Goal: Transaction & Acquisition: Obtain resource

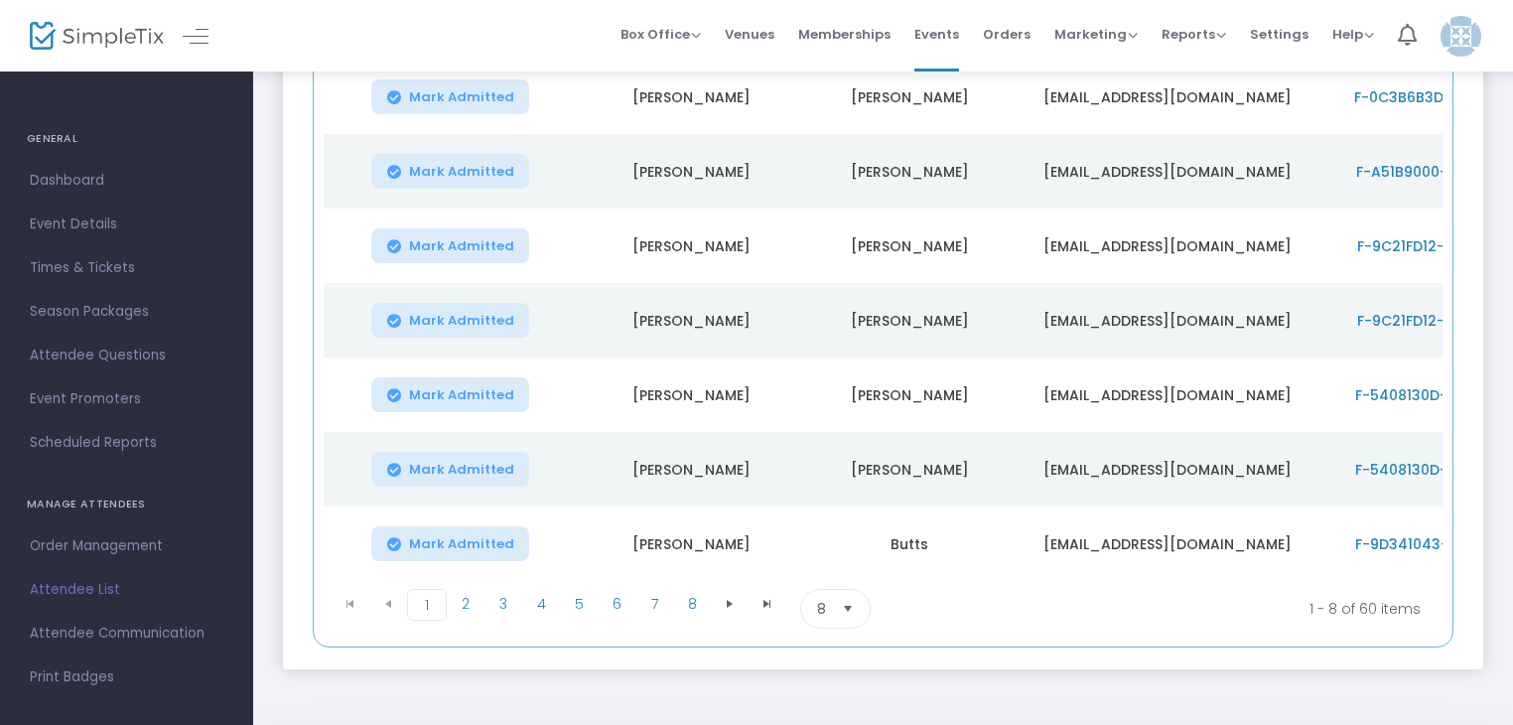
scroll to position [421, 0]
click at [71, 545] on span "Order Management" at bounding box center [127, 546] width 194 height 26
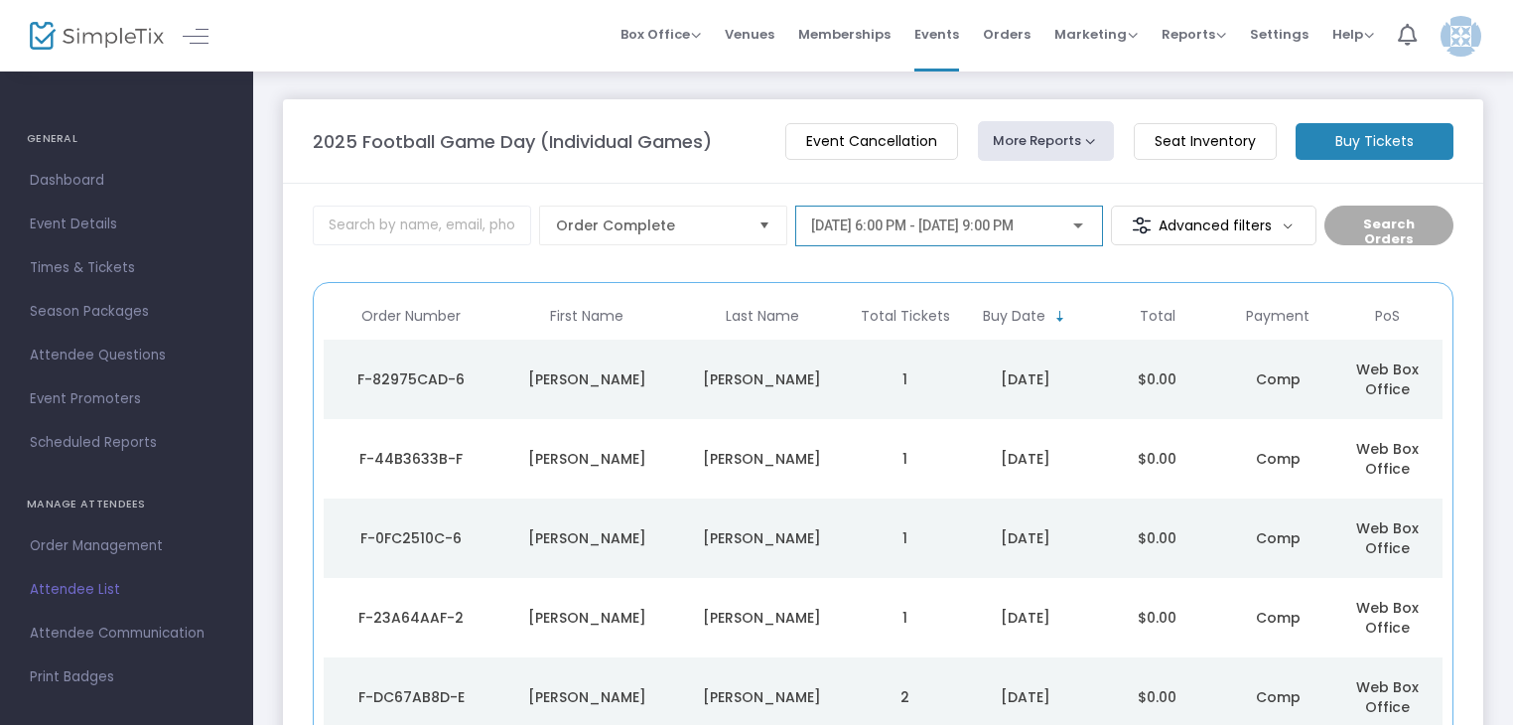
click at [1014, 228] on span "[DATE] 6:00 PM - [DATE] 9:00 PM" at bounding box center [912, 225] width 203 height 16
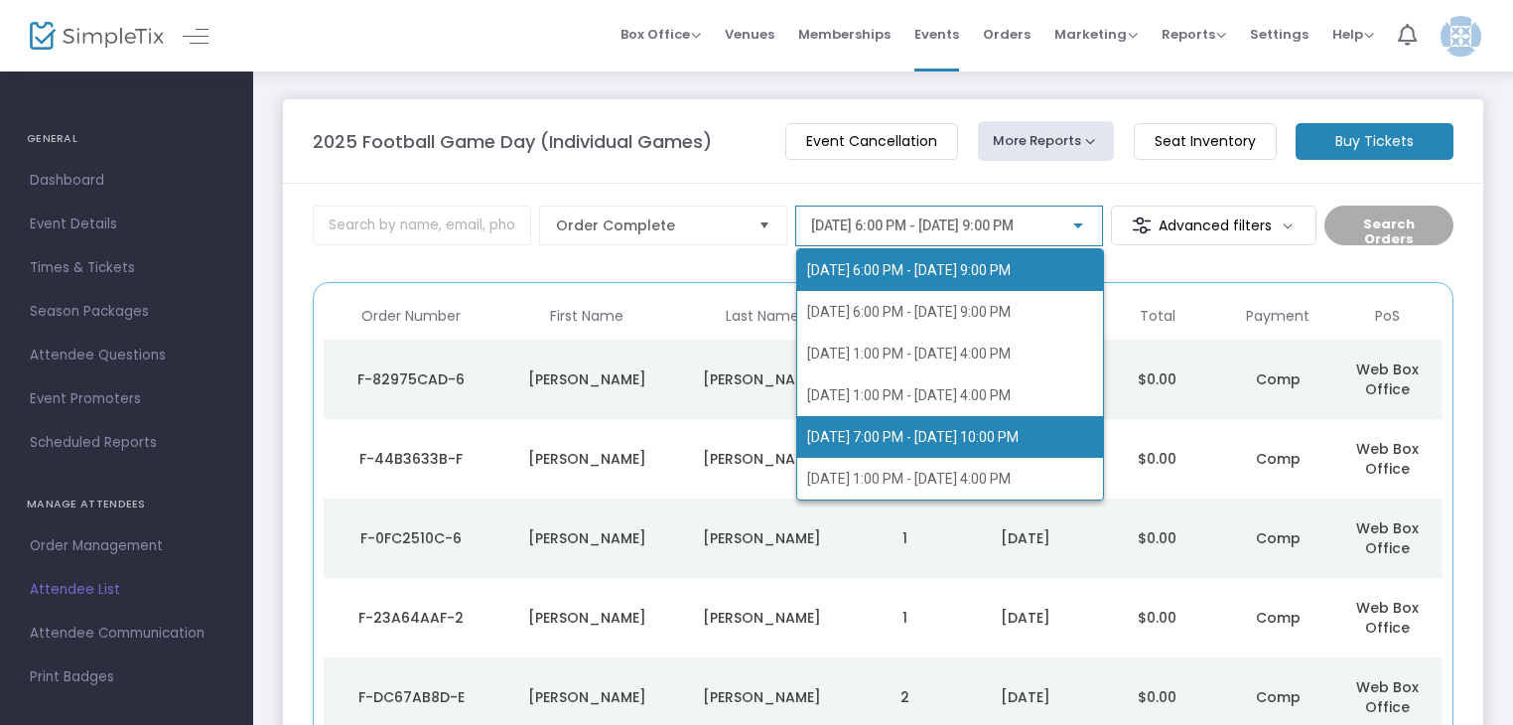
click at [898, 443] on span "[DATE] 7:00 PM - [DATE] 10:00 PM" at bounding box center [913, 437] width 212 height 16
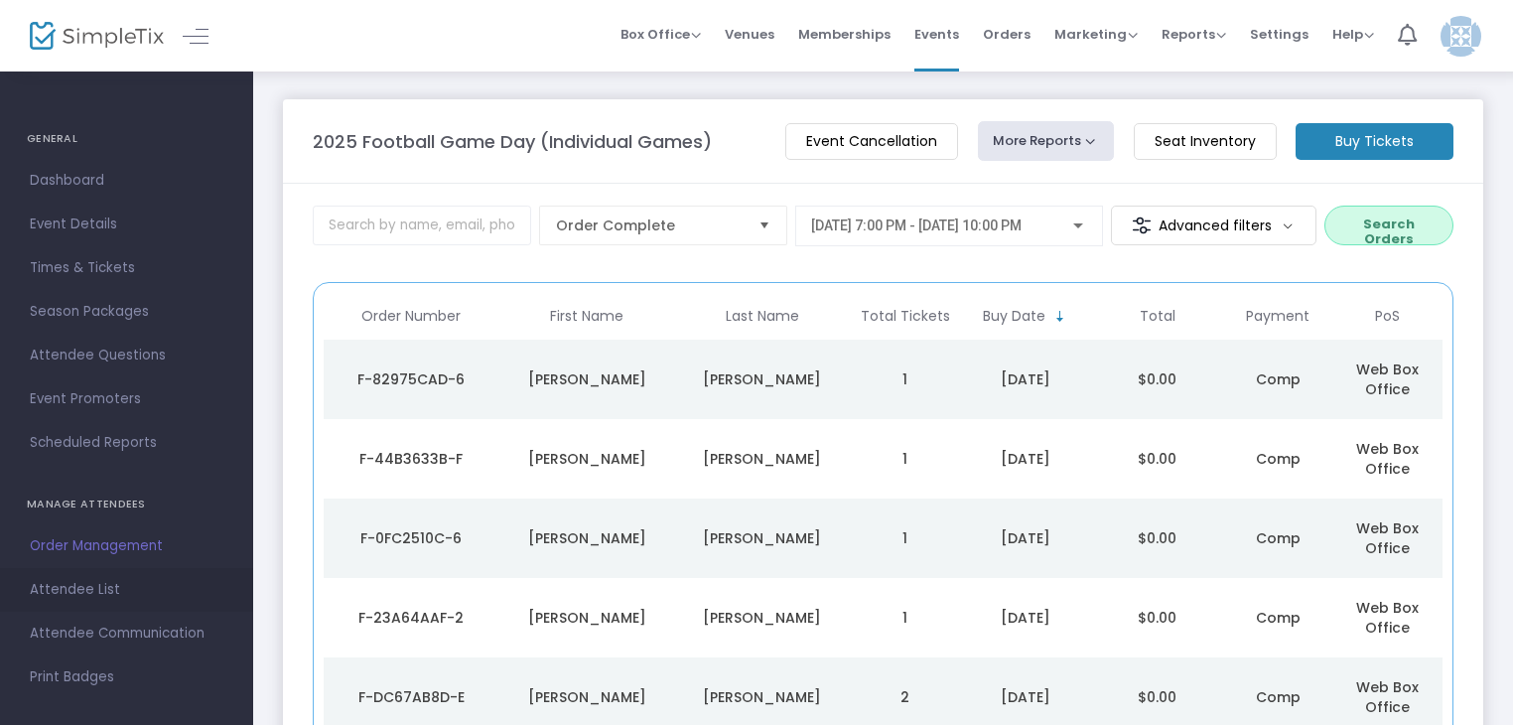
click at [78, 593] on span "Attendee List" at bounding box center [127, 590] width 194 height 26
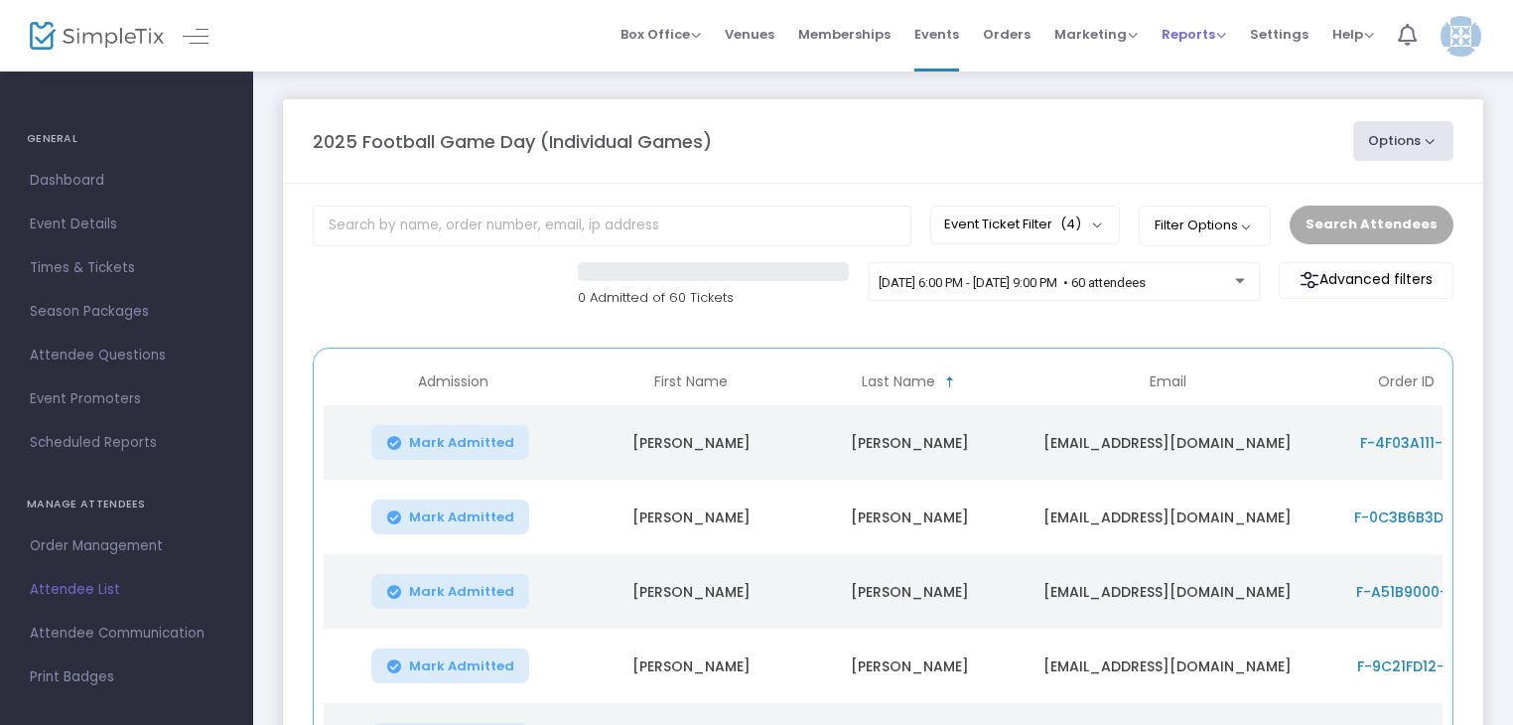
click at [1199, 35] on span "Reports" at bounding box center [1194, 34] width 65 height 19
click at [1215, 107] on li "Sales Reports" at bounding box center [1226, 105] width 129 height 39
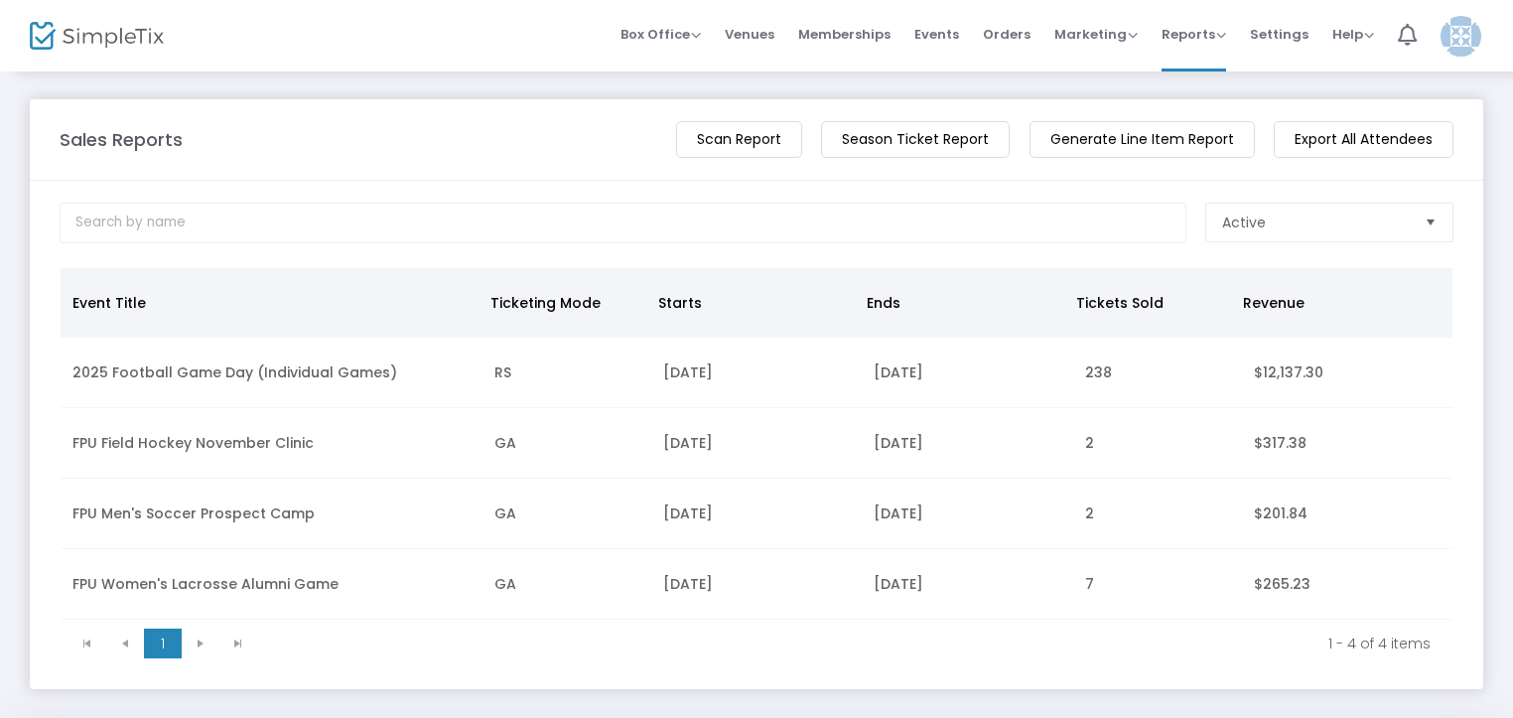
click at [869, 149] on m-button "Season Ticket Report" at bounding box center [915, 139] width 189 height 37
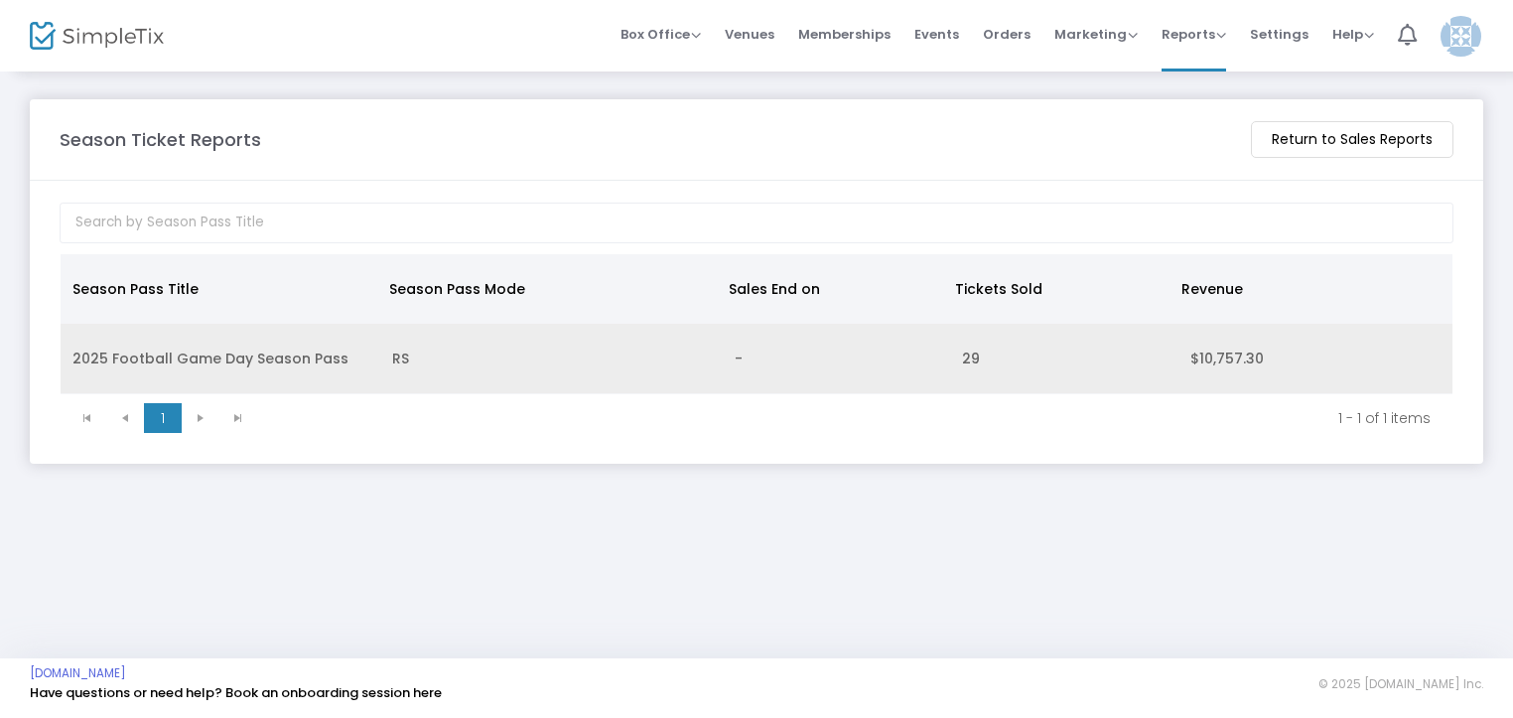
click at [823, 364] on td "-" at bounding box center [837, 359] width 228 height 71
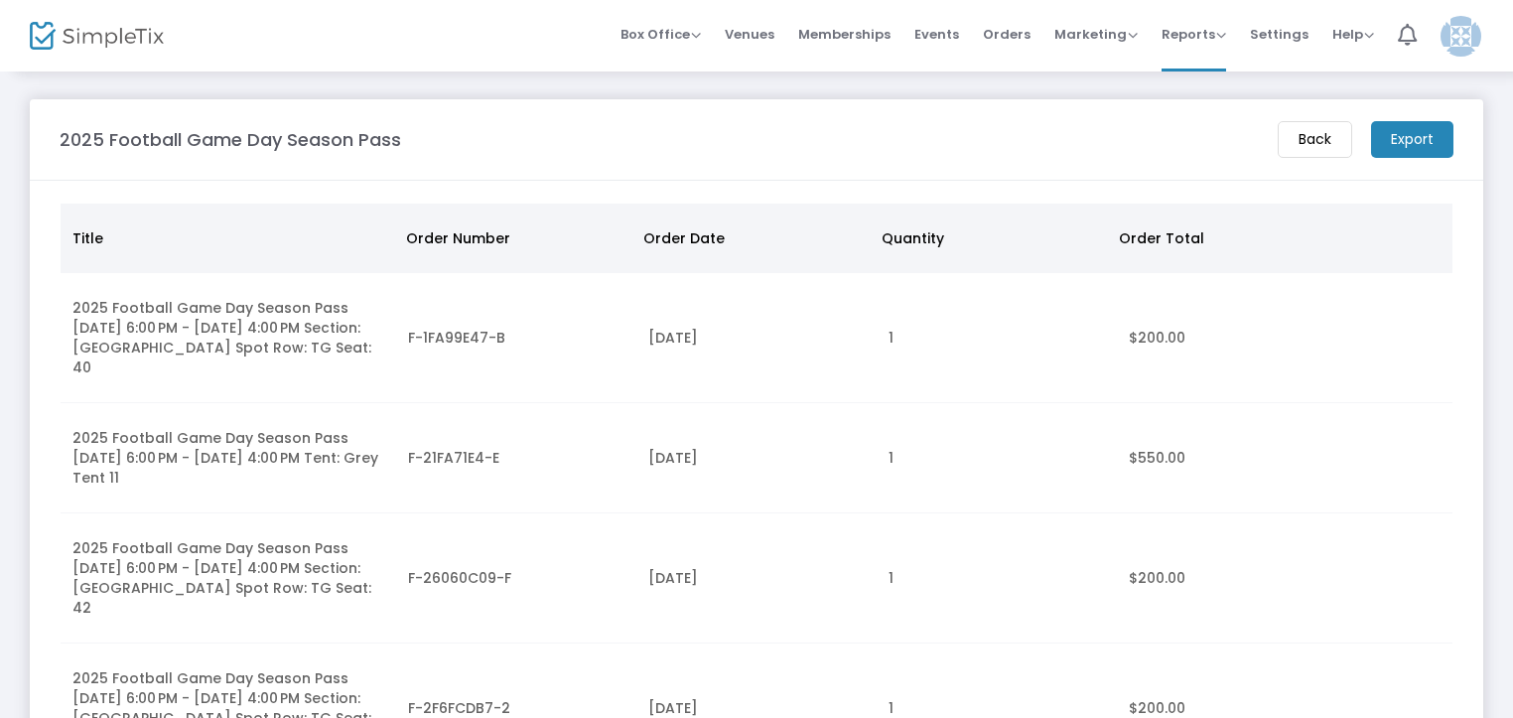
click at [1427, 143] on m-button "Export" at bounding box center [1412, 139] width 82 height 37
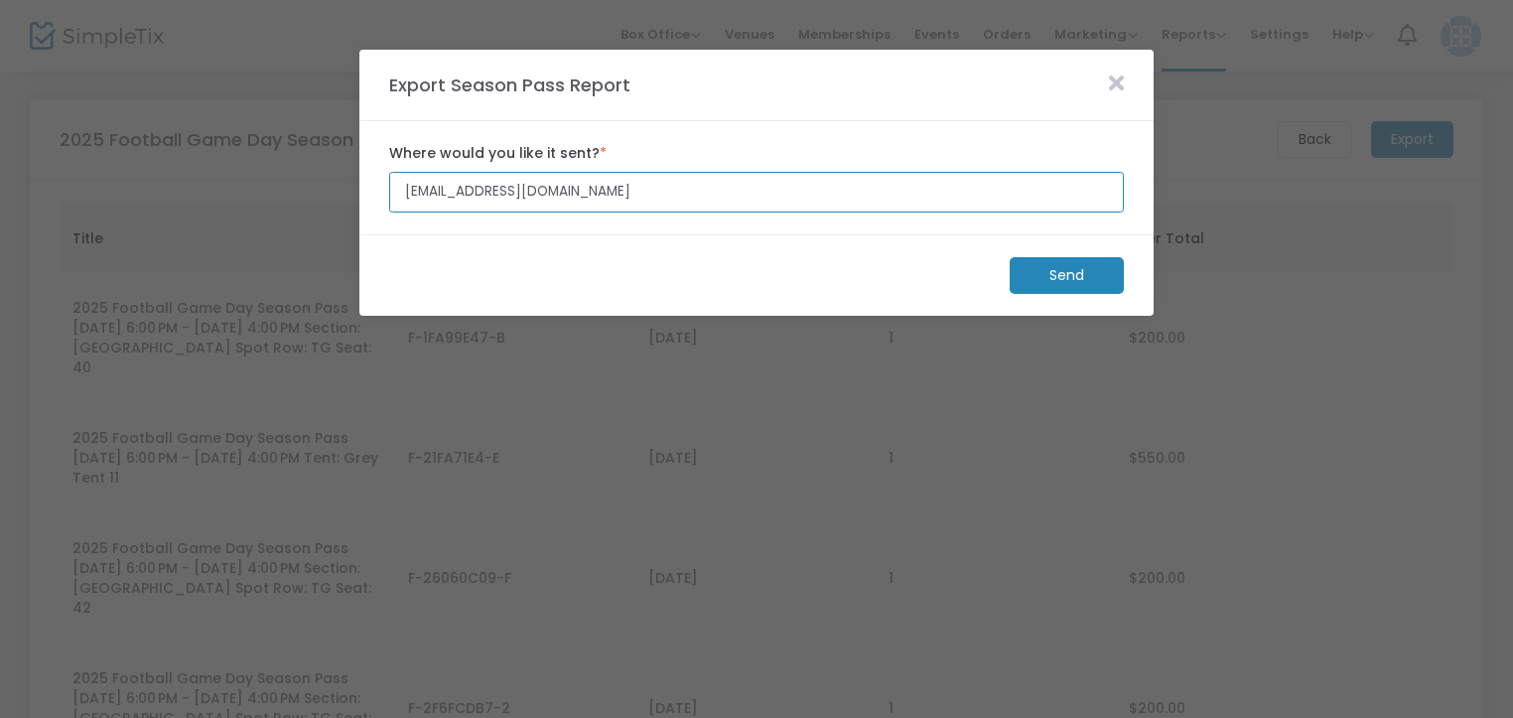
drag, startPoint x: 433, startPoint y: 190, endPoint x: 310, endPoint y: 189, distance: 123.1
type input "[EMAIL_ADDRESS][DOMAIN_NAME]"
click at [1059, 274] on m-button "Send" at bounding box center [1067, 275] width 114 height 37
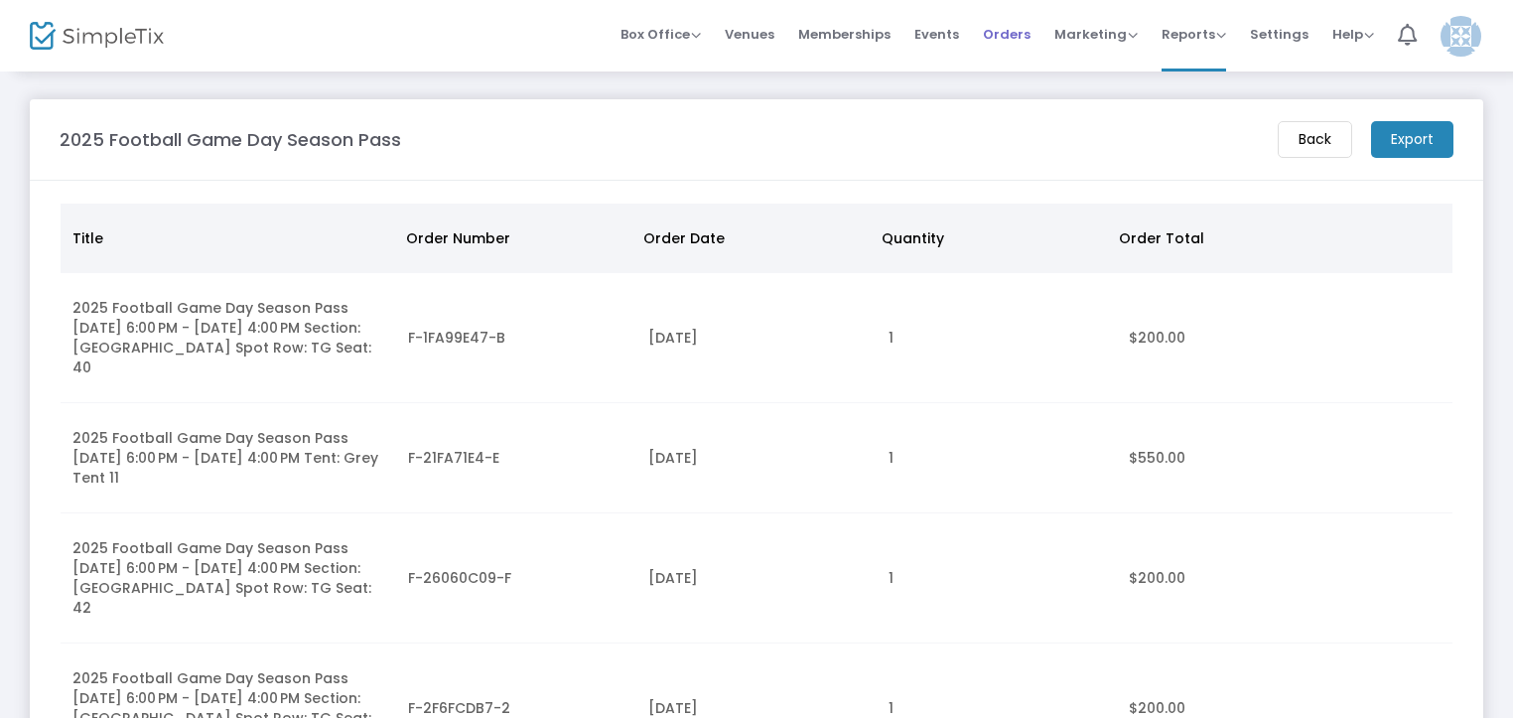
click at [1015, 33] on span "Orders" at bounding box center [1007, 34] width 48 height 51
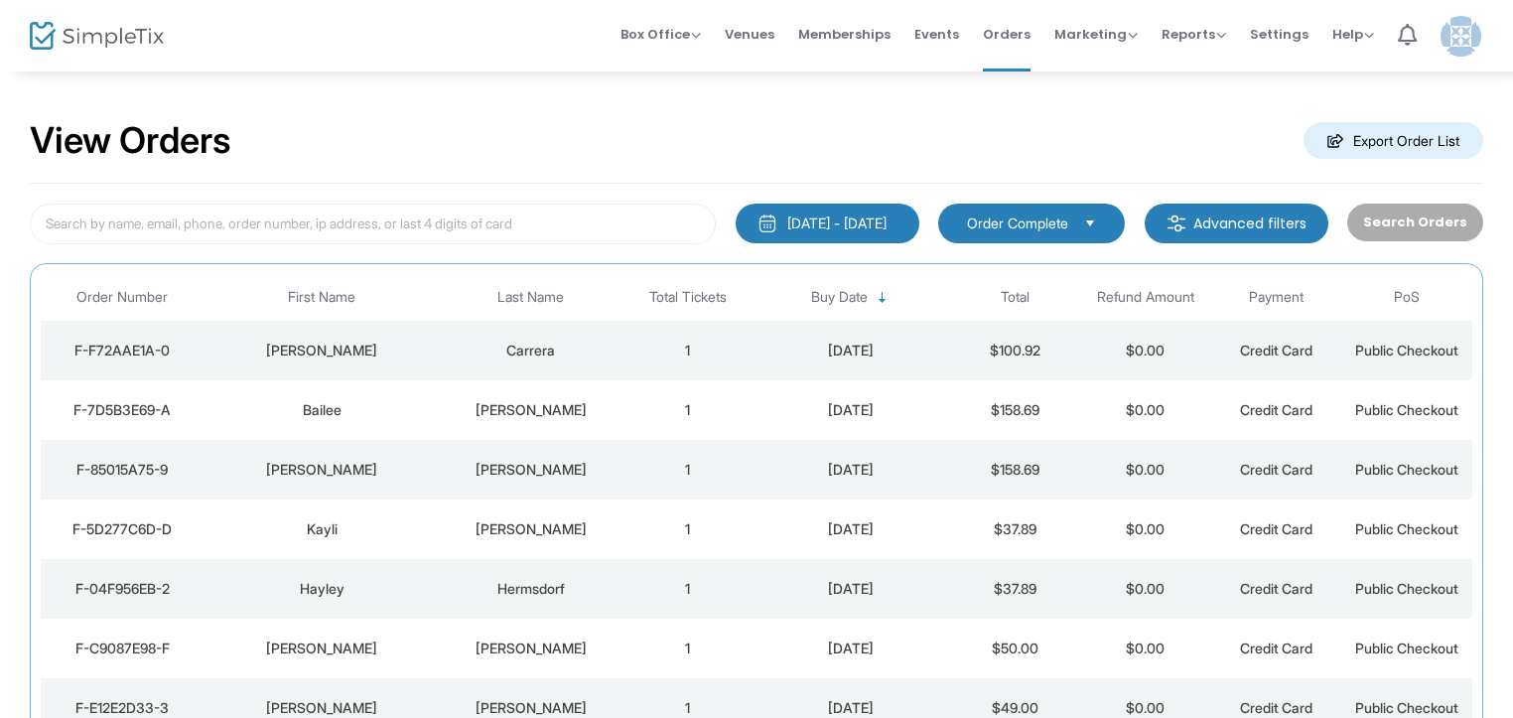
click at [50, 23] on img at bounding box center [97, 36] width 134 height 29
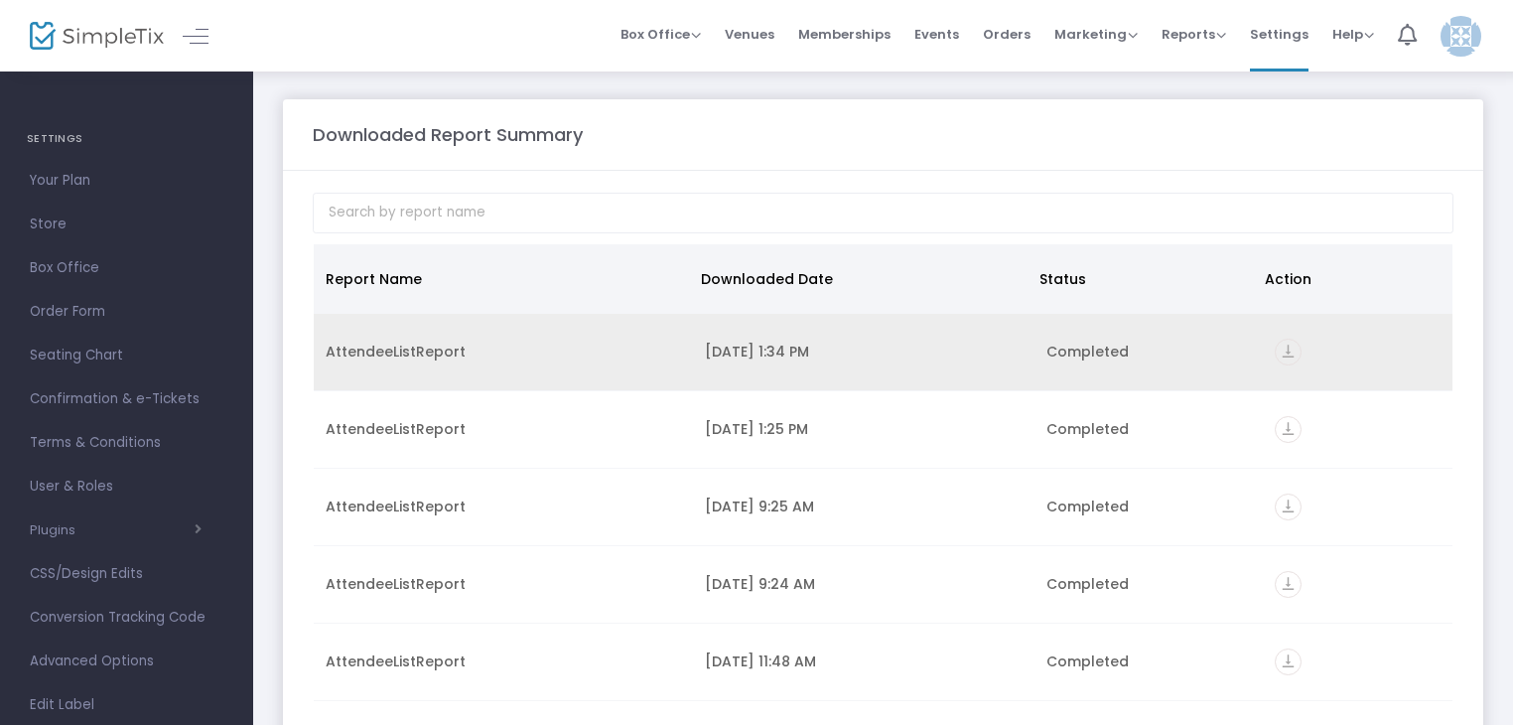
click at [1275, 346] on icon "vertical_align_bottom" at bounding box center [1288, 352] width 27 height 27
